Goal: Information Seeking & Learning: Learn about a topic

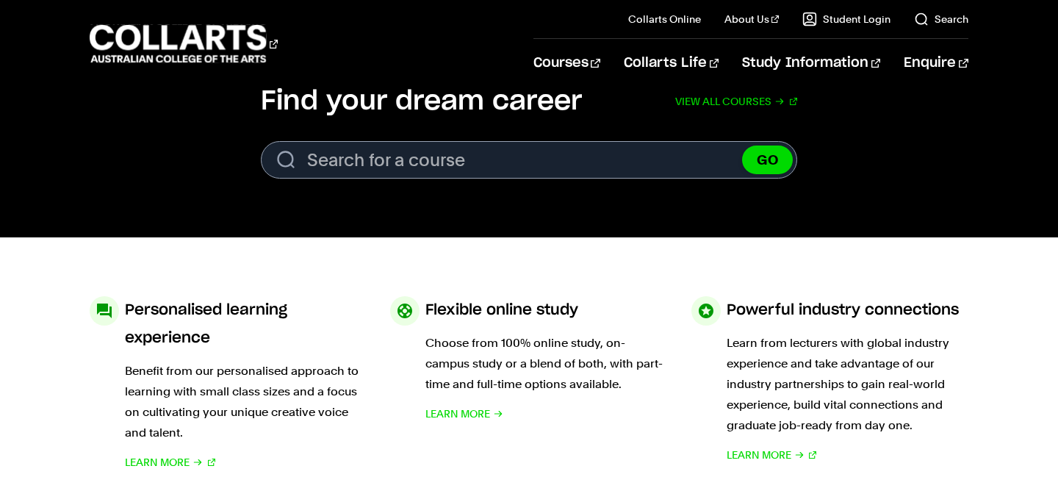
scroll to position [436, 0]
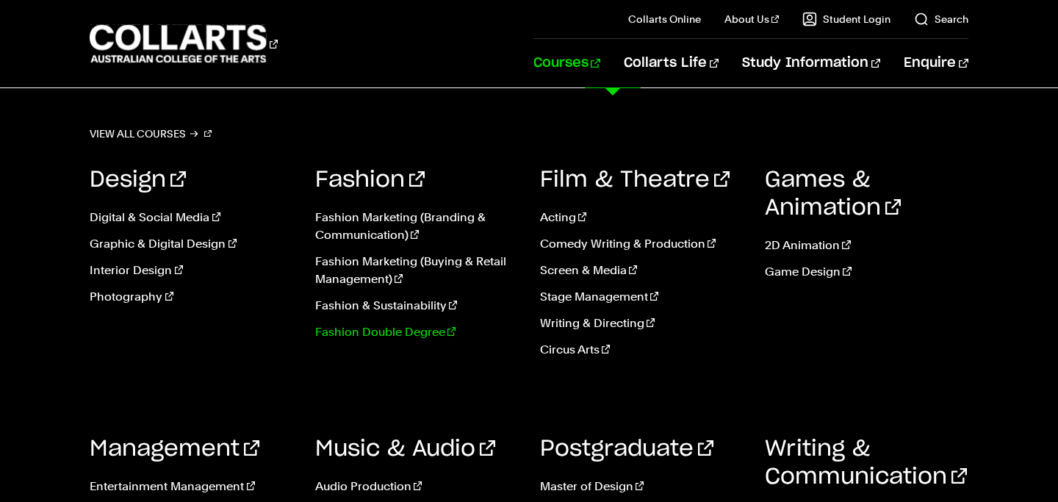
click at [384, 333] on link "Fashion Double Degree" at bounding box center [416, 332] width 203 height 18
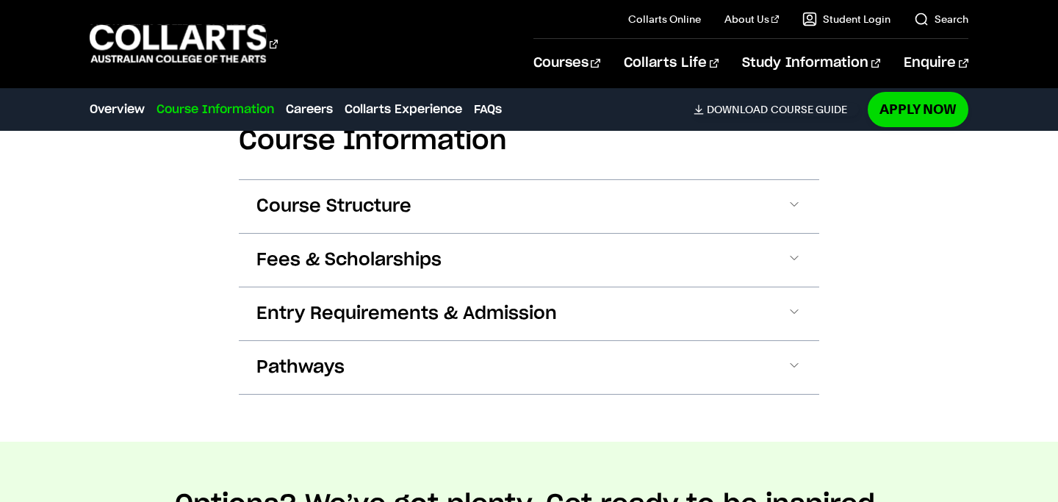
scroll to position [1606, 0]
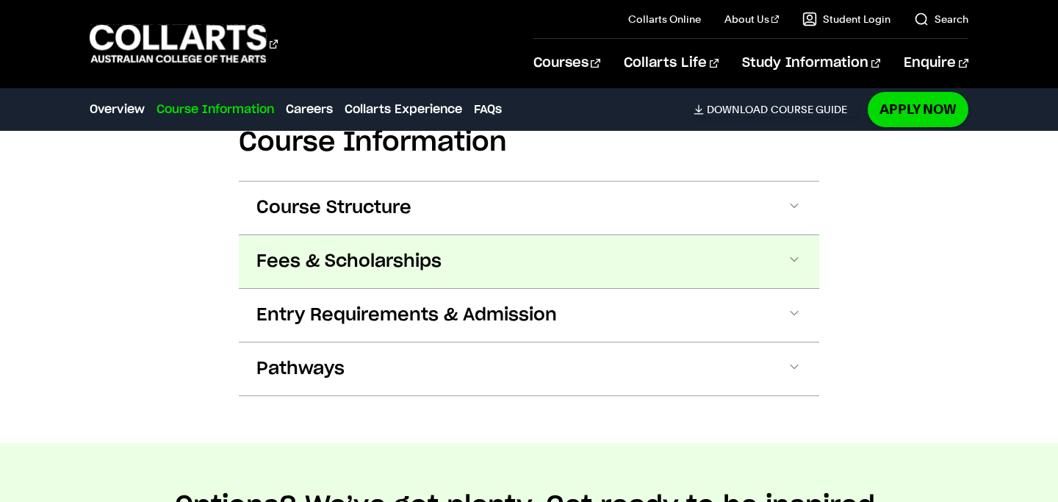
click at [503, 260] on button "Fees & Scholarships" at bounding box center [529, 261] width 580 height 53
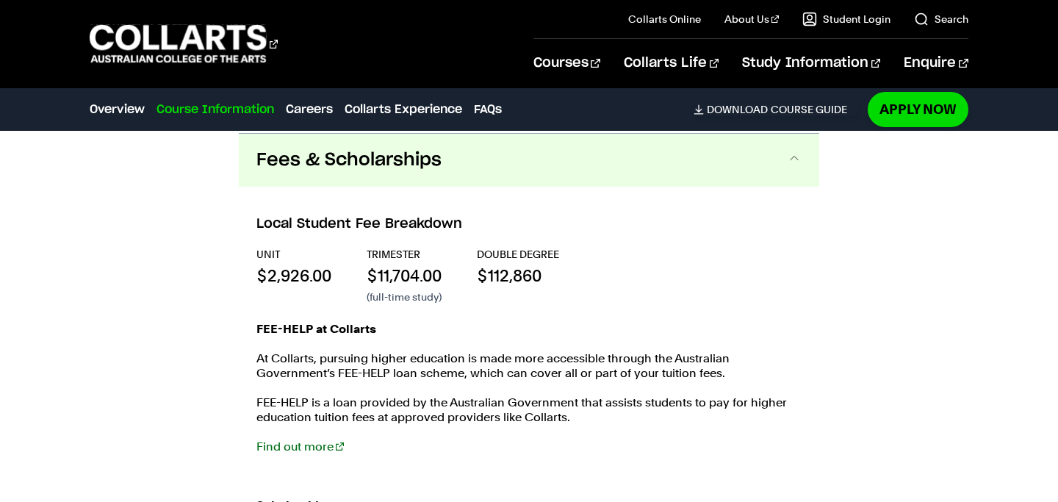
scroll to position [1708, 0]
drag, startPoint x: 494, startPoint y: 273, endPoint x: 563, endPoint y: 279, distance: 69.3
click at [563, 279] on div "UNIT $2,926.00 TRIMESTER $11,704.00 (full-time study) Double Degree $112,860" at bounding box center [528, 273] width 545 height 57
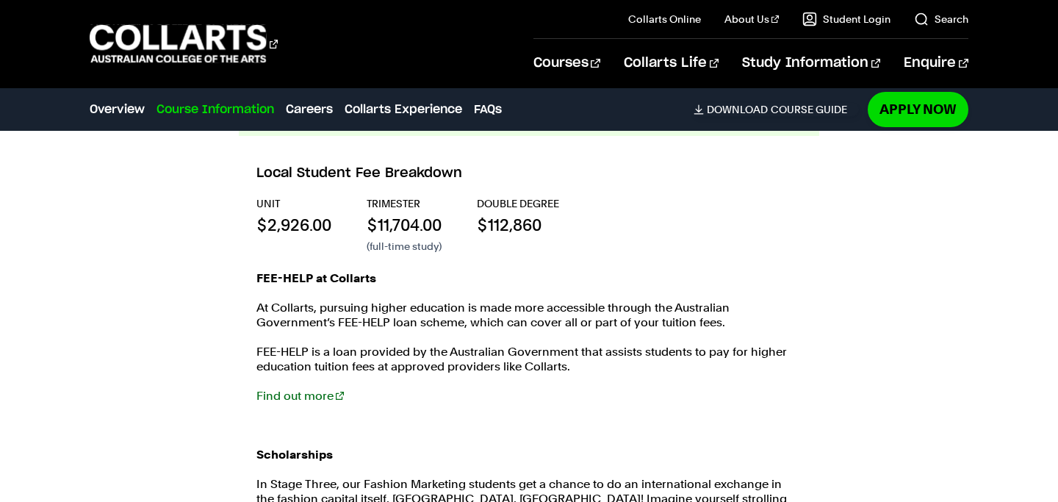
scroll to position [1755, 0]
